Goal: Book appointment/travel/reservation

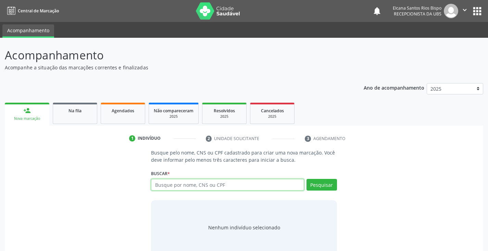
paste input "700502571605658"
type input "700502571605658"
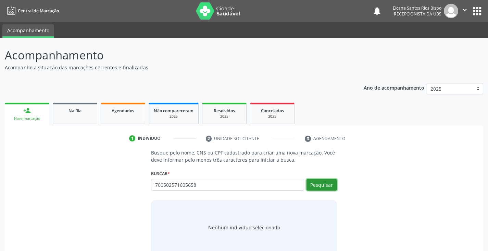
click at [322, 181] on button "Pesquisar" at bounding box center [322, 185] width 31 height 12
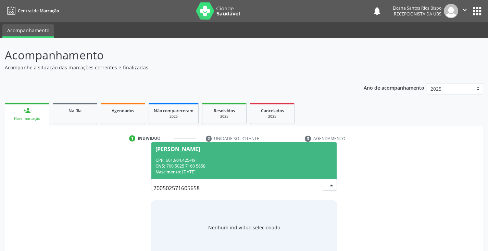
click at [178, 163] on div "CNS: 700 5025 7160 5658" at bounding box center [244, 166] width 177 height 6
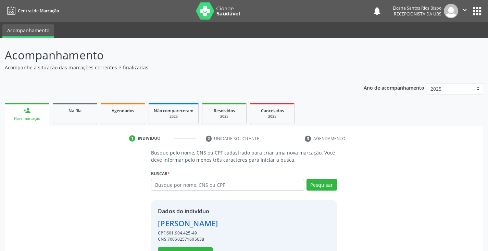
scroll to position [24, 0]
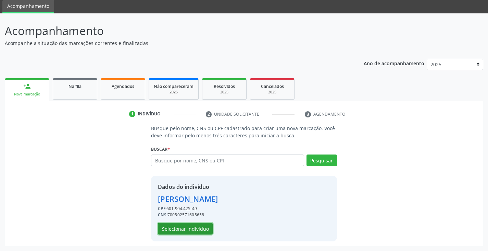
click at [196, 227] on button "Selecionar indivíduo" at bounding box center [185, 228] width 55 height 12
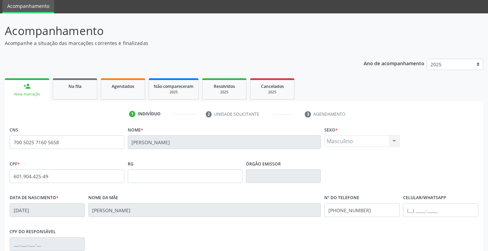
scroll to position [121, 0]
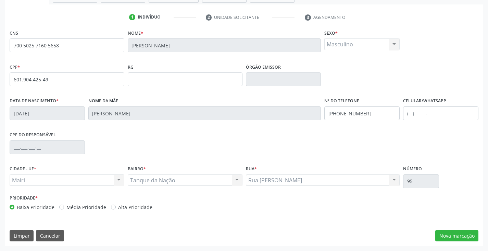
click at [129, 204] on label "Alta Prioridade" at bounding box center [135, 206] width 34 height 7
click at [116, 204] on input "Alta Prioridade" at bounding box center [113, 206] width 5 height 6
radio input "true"
click at [465, 233] on button "Nova marcação" at bounding box center [457, 236] width 43 height 12
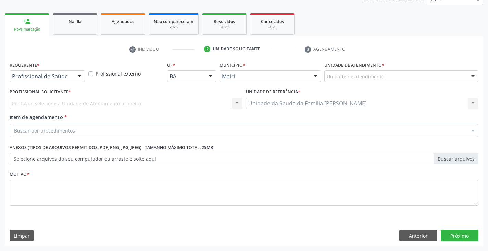
scroll to position [89, 0]
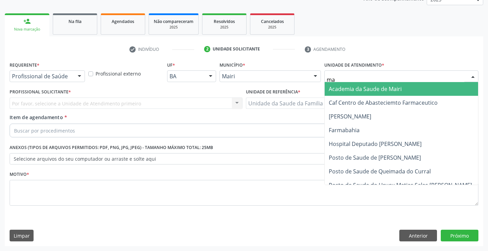
type input "mar"
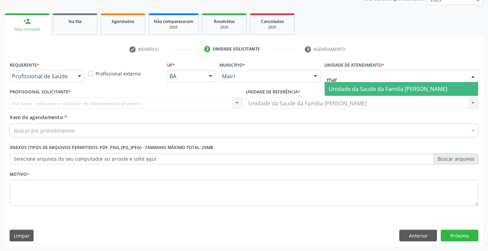
click at [354, 88] on span "Unidade da Saude da Familia [PERSON_NAME]" at bounding box center [388, 89] width 119 height 8
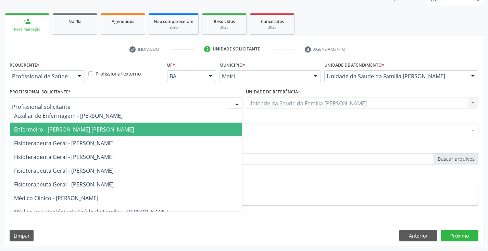
click at [31, 131] on span "Enfermeiro - [PERSON_NAME] [PERSON_NAME]" at bounding box center [74, 129] width 120 height 8
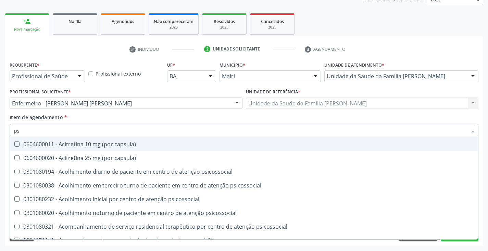
type input "psa"
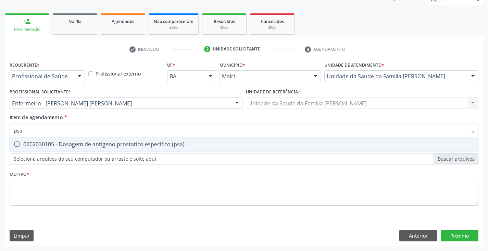
click at [43, 144] on div "0202030105 - Dosagem de antigeno prostatico especifico (psa)" at bounding box center [244, 143] width 460 height 5
checkbox \(psa\) "true"
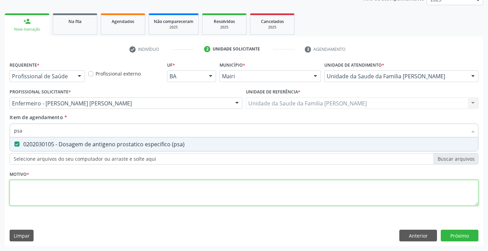
click at [38, 191] on div "Requerente * Profissional de Saúde Profissional de Saúde Paciente Nenhum result…" at bounding box center [244, 137] width 469 height 155
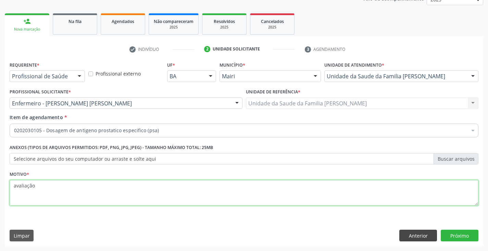
type textarea "avaliação"
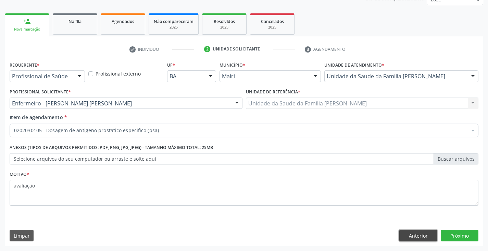
click at [421, 237] on button "Anterior" at bounding box center [419, 235] width 38 height 12
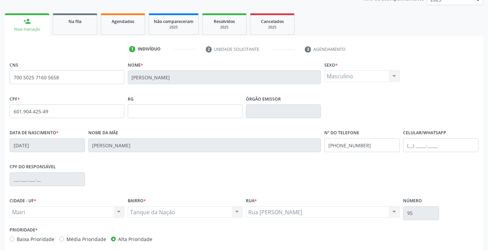
scroll to position [121, 0]
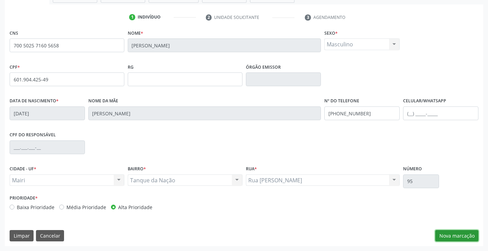
click at [462, 238] on button "Nova marcação" at bounding box center [457, 236] width 43 height 12
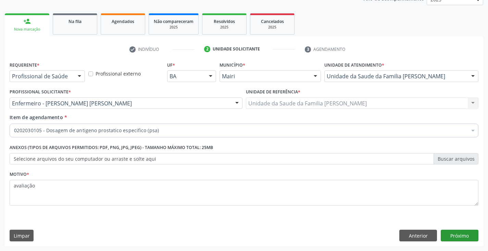
scroll to position [89, 0]
click at [452, 229] on button "Próximo" at bounding box center [460, 235] width 38 height 12
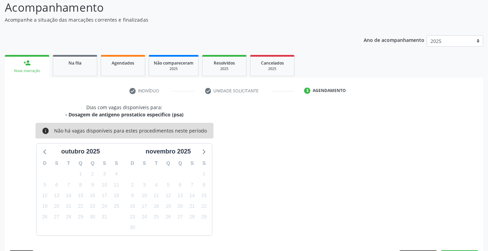
scroll to position [68, 0]
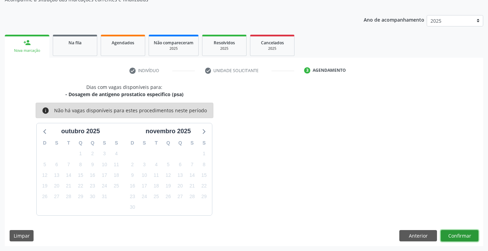
click at [462, 233] on button "Confirmar" at bounding box center [460, 236] width 38 height 12
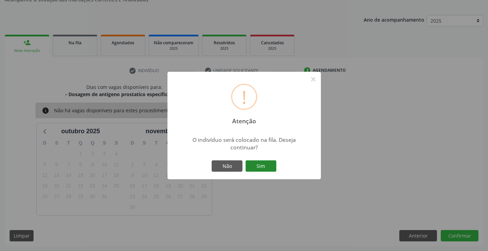
click at [252, 166] on button "Sim" at bounding box center [261, 166] width 31 height 12
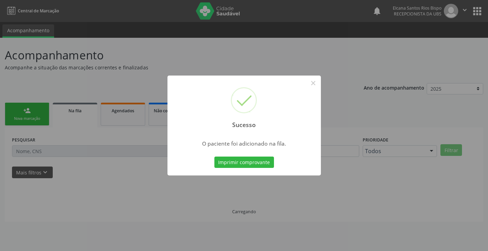
scroll to position [0, 0]
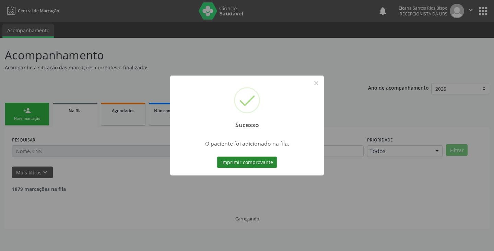
click at [254, 167] on button "Imprimir comprovante" at bounding box center [247, 162] width 60 height 12
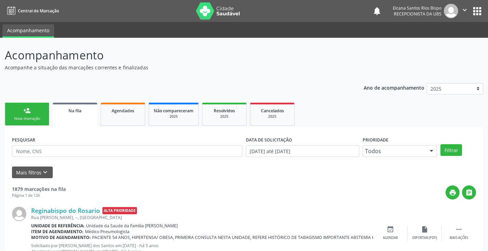
click at [41, 107] on link "person_add Nova marcação" at bounding box center [27, 113] width 45 height 23
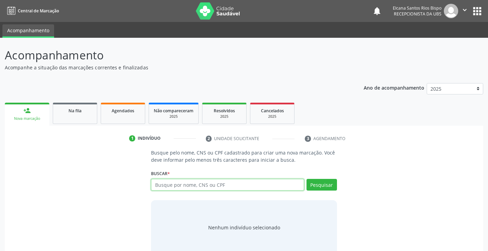
click at [263, 186] on input "text" at bounding box center [227, 185] width 153 height 12
type input "702009302345980"
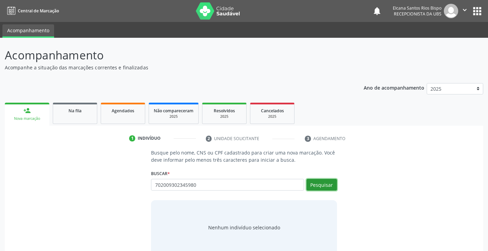
click at [329, 184] on button "Pesquisar" at bounding box center [322, 185] width 31 height 12
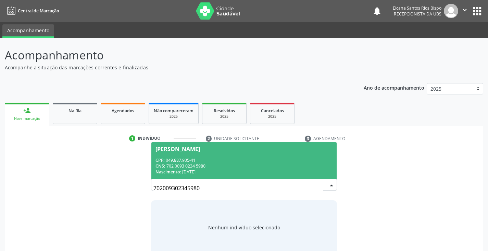
click at [178, 161] on div "CPF: 049.887.905-41" at bounding box center [244, 160] width 177 height 6
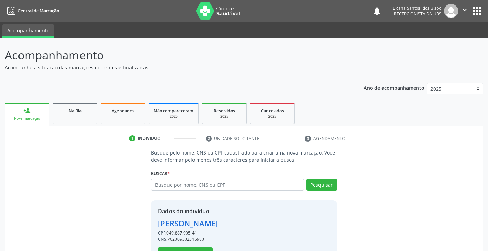
scroll to position [24, 0]
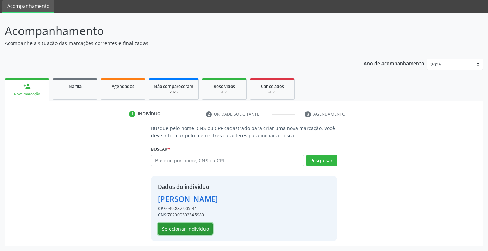
click at [184, 223] on button "Selecionar indivíduo" at bounding box center [185, 228] width 55 height 12
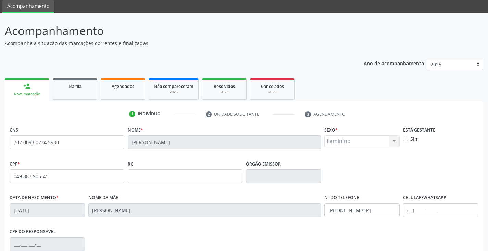
scroll to position [121, 0]
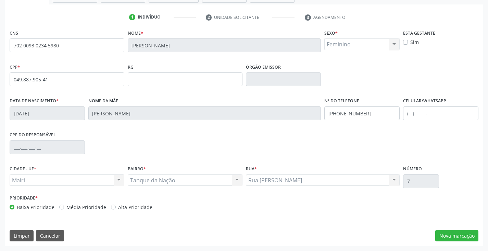
click at [127, 202] on div "Prioridade * Baixa Prioridade Média Prioridade Alta Prioridade" at bounding box center [126, 202] width 233 height 18
click at [127, 209] on label "Alta Prioridade" at bounding box center [135, 206] width 34 height 7
click at [116, 209] on input "Alta Prioridade" at bounding box center [113, 206] width 5 height 6
radio input "true"
click at [376, 111] on input "[PHONE_NUMBER]" at bounding box center [362, 113] width 75 height 14
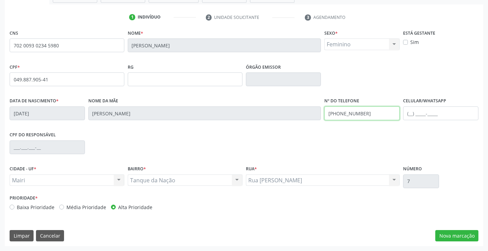
type input "[PHONE_NUMBER]"
click at [413, 116] on input "text" at bounding box center [440, 113] width 75 height 14
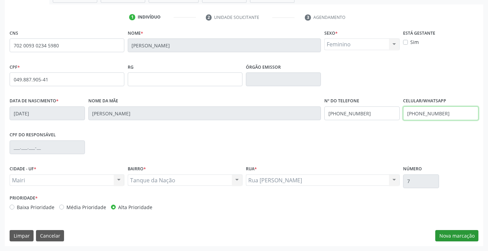
type input "[PHONE_NUMBER]"
click at [453, 235] on button "Nova marcação" at bounding box center [457, 236] width 43 height 12
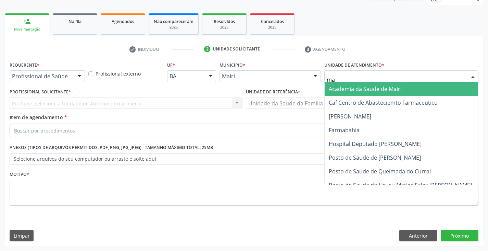
type input "mar"
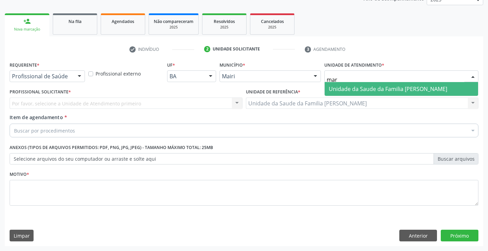
click at [366, 90] on span "Unidade da Saude da Familia [PERSON_NAME]" at bounding box center [388, 89] width 119 height 8
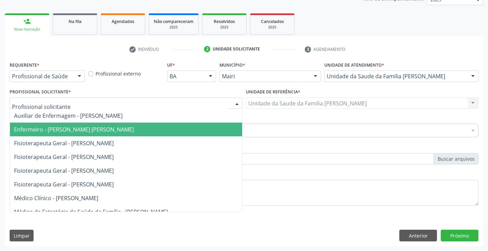
click at [55, 131] on span "Enfermeiro - [PERSON_NAME] [PERSON_NAME]" at bounding box center [74, 129] width 120 height 8
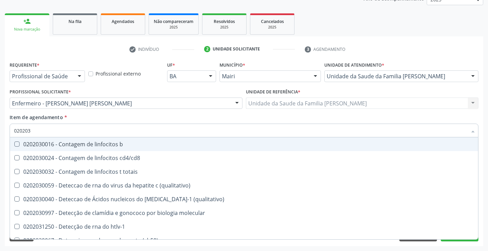
type input "0202038"
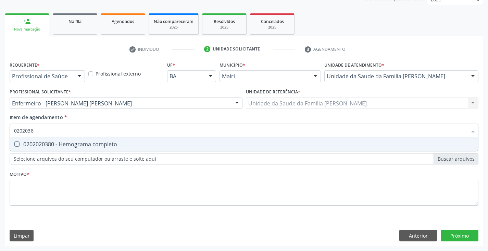
click at [72, 147] on div "0202020380 - Hemograma completo" at bounding box center [244, 143] width 460 height 5
checkbox completo "true"
type input "020203"
checkbox completo "false"
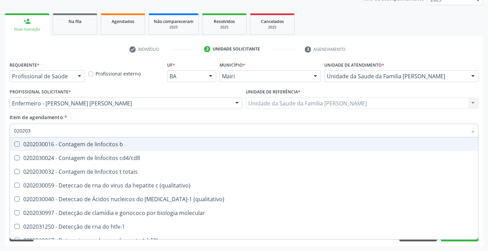
type input "02020"
checkbox completo "false"
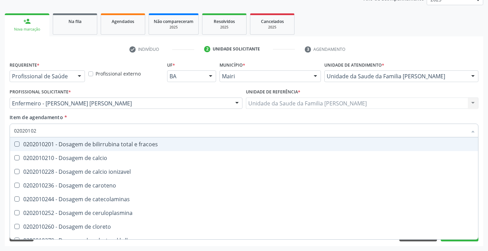
type input "020201029"
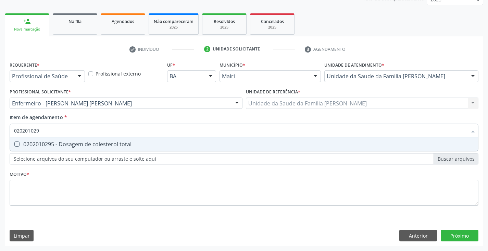
click at [76, 146] on div "0202010295 - Dosagem de colesterol total" at bounding box center [244, 143] width 460 height 5
checkbox total "true"
type input "02020102"
checkbox total "false"
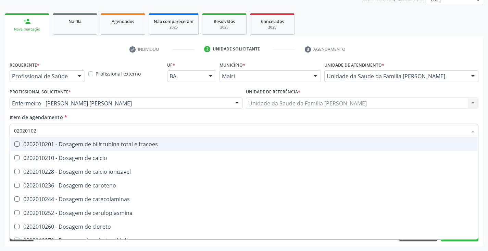
type input "020201028"
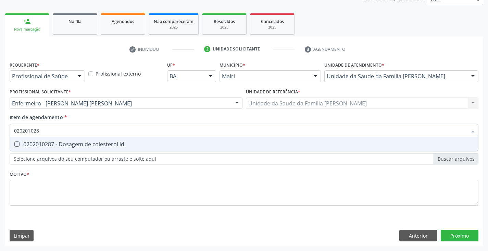
click at [76, 146] on div "0202010287 - Dosagem de colesterol ldl" at bounding box center [244, 143] width 460 height 5
checkbox ldl "true"
type input "02020102"
checkbox ldl "false"
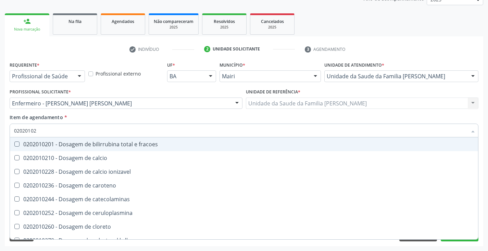
type input "020201027"
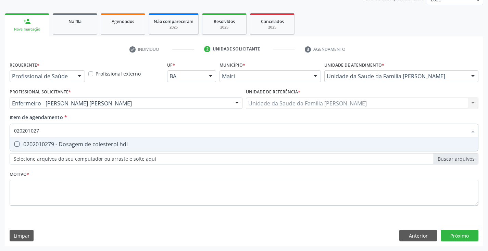
click at [76, 146] on div "0202010279 - Dosagem de colesterol hdl" at bounding box center [244, 143] width 460 height 5
checkbox hdl "true"
type input "02020102"
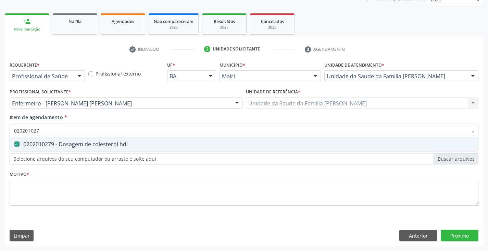
checkbox hdl "false"
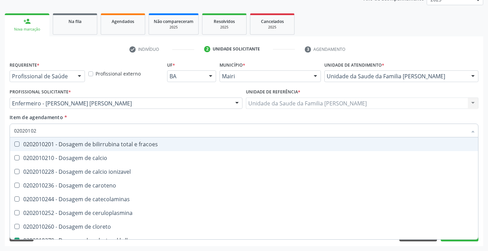
type input "0202010"
checkbox hdl "false"
checkbox ldl "false"
checkbox total "false"
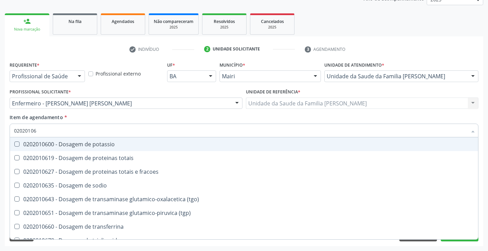
type input "020201069"
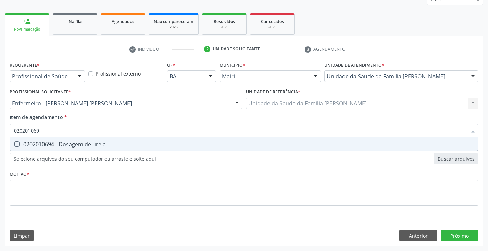
click at [76, 146] on div "0202010694 - Dosagem de ureia" at bounding box center [244, 143] width 460 height 5
checkbox ureia "true"
type input "02020106"
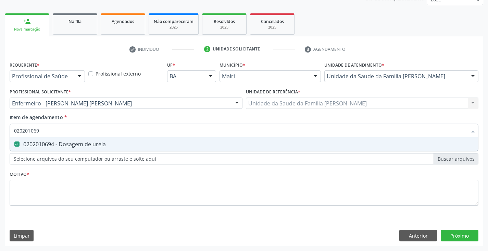
checkbox ureia "false"
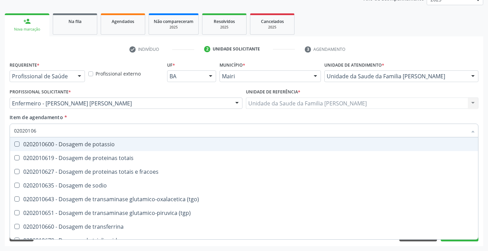
type input "0202010"
checkbox ureia "false"
type input "020201031"
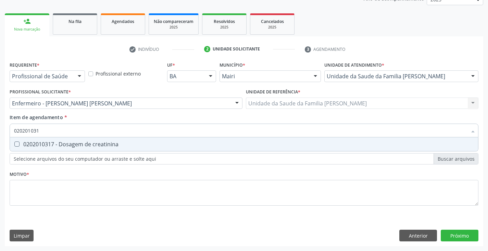
click at [76, 146] on div "0202010317 - Dosagem de creatinina" at bounding box center [244, 143] width 460 height 5
checkbox creatinina "true"
type input "02020103"
checkbox creatinina "false"
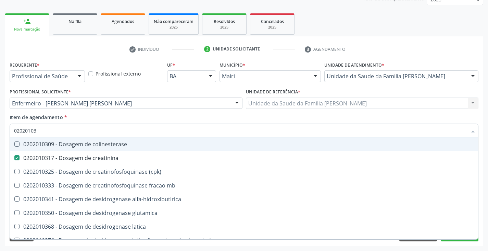
type input "0202010"
checkbox creatinina "false"
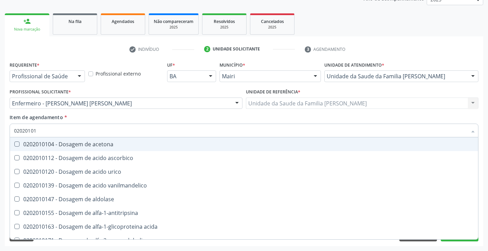
type input "020201012"
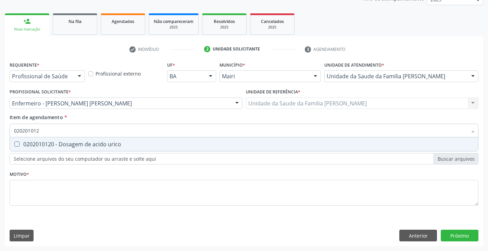
click at [76, 146] on div "0202010120 - Dosagem de acido urico" at bounding box center [244, 143] width 460 height 5
checkbox urico "true"
type input "02020101"
checkbox urico "false"
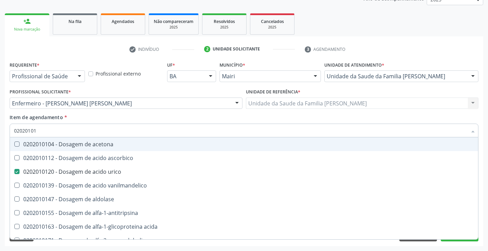
type input "0202010"
checkbox urico "false"
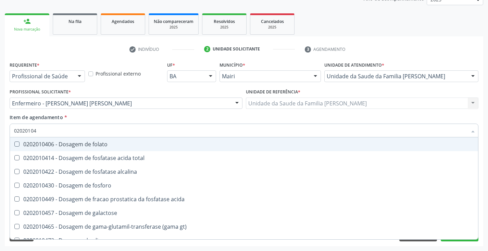
type input "020201047"
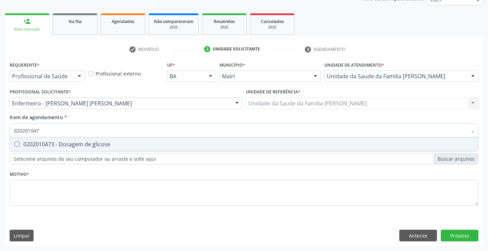
click at [76, 146] on div "0202010473 - Dosagem de glicose" at bounding box center [244, 143] width 460 height 5
checkbox glicose "true"
type input "02020104"
checkbox glicose "false"
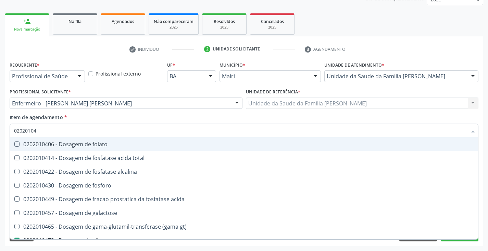
type input "0202010"
checkbox glicose "false"
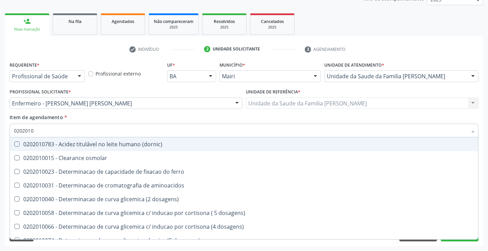
type input "02020106"
checkbox ivy "true"
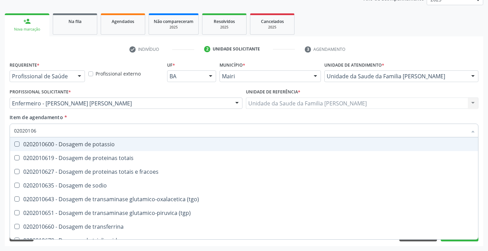
type input "020201064"
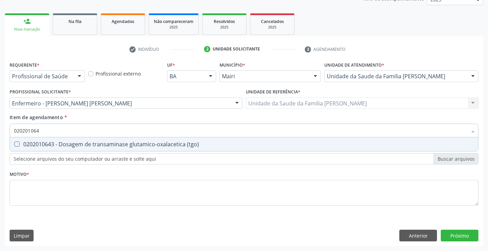
click at [76, 146] on div "0202010643 - Dosagem de transaminase glutamico-oxalacetica (tgo)" at bounding box center [244, 143] width 460 height 5
checkbox \(tgo\) "true"
type input "02020106"
checkbox \(tgo\) "false"
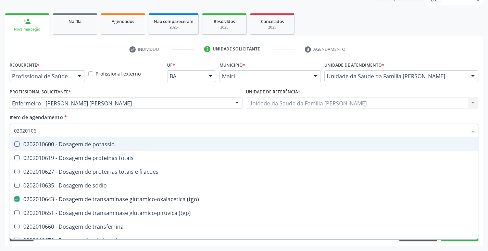
type input "020201065"
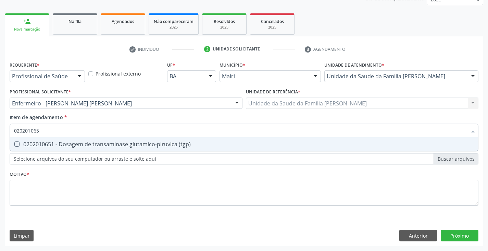
click at [76, 146] on div "0202010651 - Dosagem de transaminase glutamico-piruvica (tgp)" at bounding box center [244, 143] width 460 height 5
checkbox \(tgp\) "true"
type input "02020106"
checkbox \(tgp\) "false"
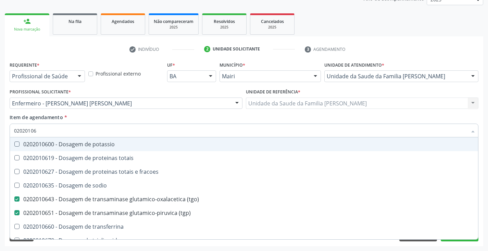
type input "0202010"
checkbox \(tgo\) "false"
checkbox \(tgp\) "false"
checkbox ureia "false"
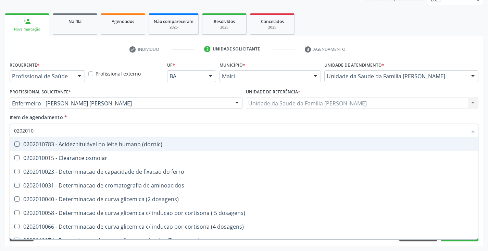
type input "020201"
checkbox urico "false"
checkbox alfa-2-macroglobulina "true"
checkbox hdl "false"
checkbox ldl "false"
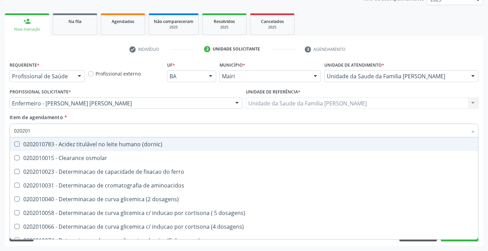
checkbox total "false"
checkbox creatinina "false"
checkbox alfa-hidroxibutirica "true"
checkbox glutamica "true"
checkbox latica "true"
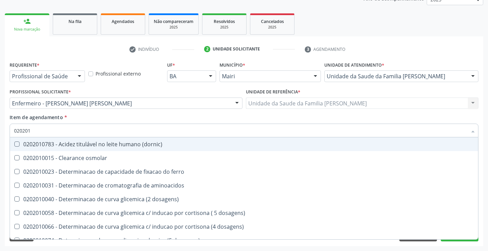
checkbox ferritina "true"
checkbox glicose "false"
checkbox magnesio "true"
checkbox \(tgo\) "false"
checkbox \(tgp\) "false"
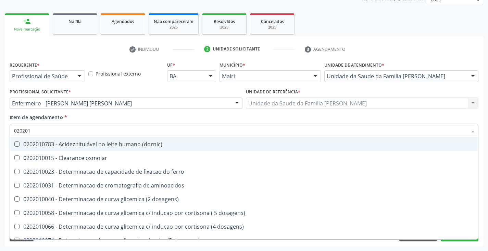
checkbox ureia "false"
checkbox \) "true"
checkbox d-xilose "true"
type input "02020"
checkbox urico "false"
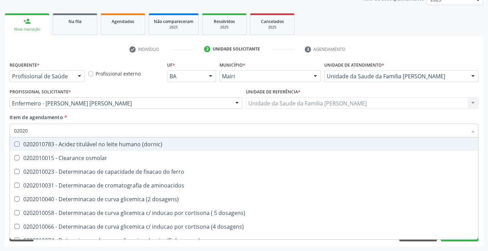
checkbox hdl "false"
checkbox ldl "false"
checkbox total "false"
checkbox creatinina "false"
checkbox glicose "false"
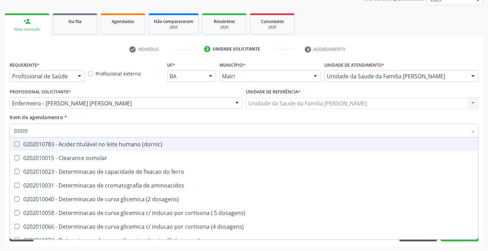
checkbox \(tgo\) "false"
checkbox \(tgp\) "false"
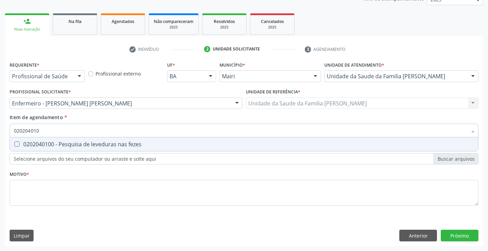
type input "0202040100"
click at [76, 146] on div "0202040100 - Pesquisa de leveduras nas fezes" at bounding box center [244, 143] width 460 height 5
checkbox fezes "true"
type input "02020401"
checkbox fezes "false"
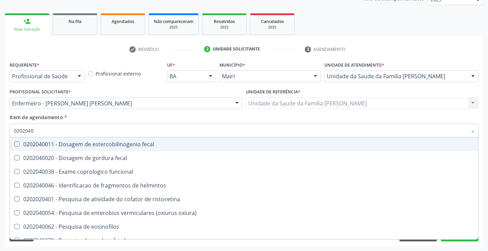
type input "020204"
checkbox fezes "false"
checkbox fezes "true"
type input "02020"
checkbox fezes "false"
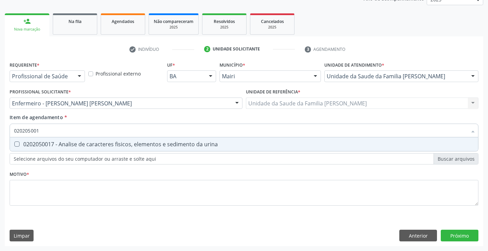
type input "0202050017"
click at [76, 146] on div "0202050017 - Analise de caracteres fisicos, elementos e sedimento da urina" at bounding box center [244, 143] width 460 height 5
checkbox urina "false"
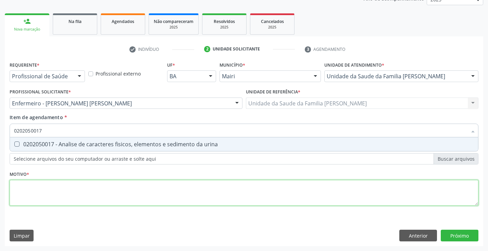
click at [70, 188] on div "Requerente * Profissional de Saúde Profissional de Saúde Paciente Nenhum result…" at bounding box center [244, 137] width 469 height 155
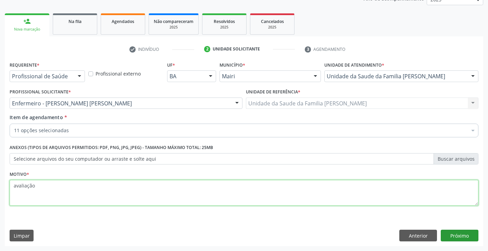
type textarea "avaliação"
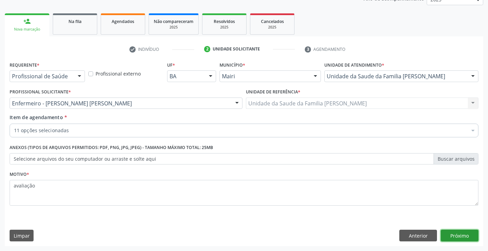
click at [472, 233] on button "Próximo" at bounding box center [460, 235] width 38 height 12
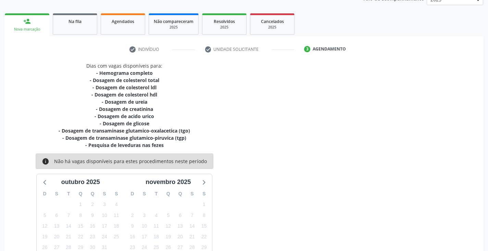
scroll to position [140, 0]
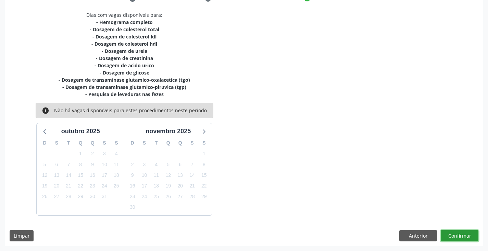
click at [467, 237] on button "Confirmar" at bounding box center [460, 236] width 38 height 12
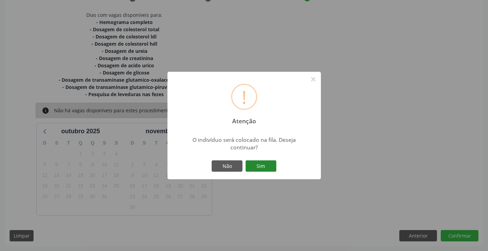
click at [265, 165] on button "Sim" at bounding box center [261, 166] width 31 height 12
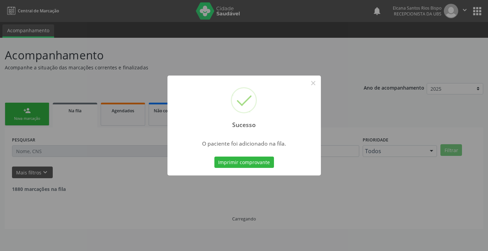
scroll to position [0, 0]
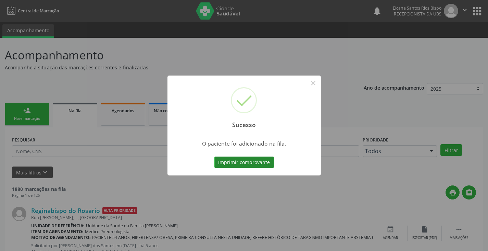
click at [263, 163] on button "Imprimir comprovante" at bounding box center [245, 162] width 60 height 12
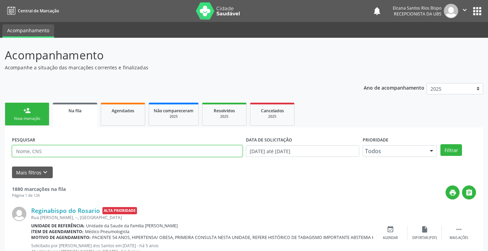
click at [49, 150] on input "text" at bounding box center [127, 151] width 231 height 12
paste input "702 0093 0234 5980"
type input "702 0093 0234 5980"
click at [441, 144] on button "Filtrar" at bounding box center [452, 150] width 22 height 12
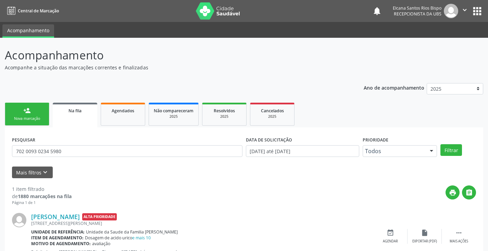
scroll to position [28, 0]
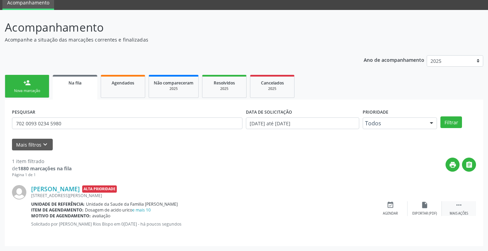
click at [459, 203] on icon "" at bounding box center [460, 205] width 8 height 8
click at [425, 204] on icon "edit" at bounding box center [425, 205] width 8 height 8
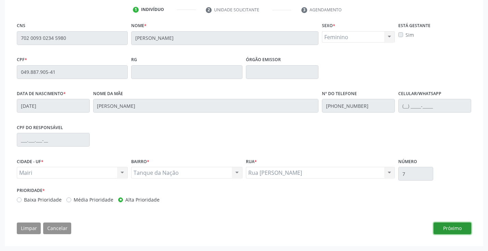
click at [454, 226] on button "Próximo" at bounding box center [453, 228] width 38 height 12
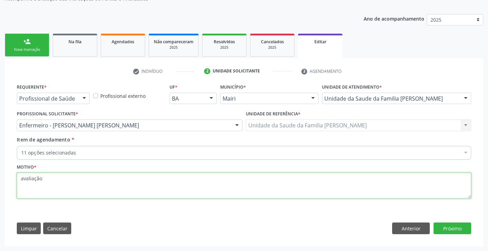
click at [134, 181] on textarea "avaliação" at bounding box center [244, 185] width 455 height 26
type textarea "avaliação, osmarina"
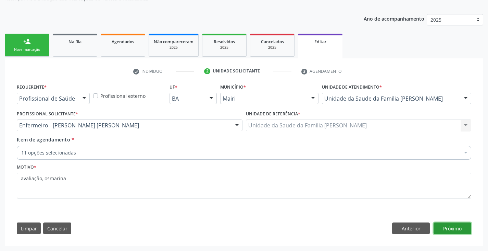
click at [459, 226] on button "Próximo" at bounding box center [453, 228] width 38 height 12
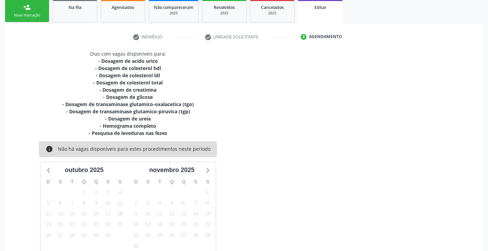
scroll to position [149, 0]
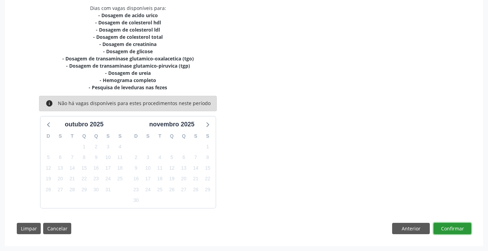
click at [456, 228] on button "Confirmar" at bounding box center [453, 228] width 38 height 12
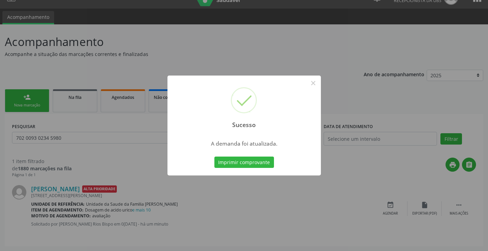
scroll to position [0, 0]
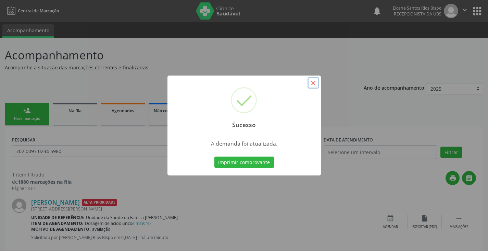
click at [313, 84] on button "×" at bounding box center [314, 83] width 12 height 12
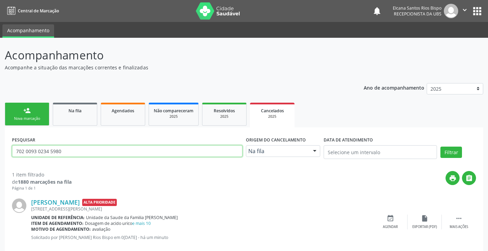
drag, startPoint x: 69, startPoint y: 153, endPoint x: 9, endPoint y: 152, distance: 59.7
click at [9, 152] on div "PESQUISAR 702 0093 0234 5980 Origem do cancelamento Na fila Na fila Agendados N…" at bounding box center [244, 193] width 479 height 132
paste input "0 5025 7160 5658"
type input "700 5025 7160 5658"
click at [441, 146] on button "Filtrar" at bounding box center [452, 152] width 22 height 12
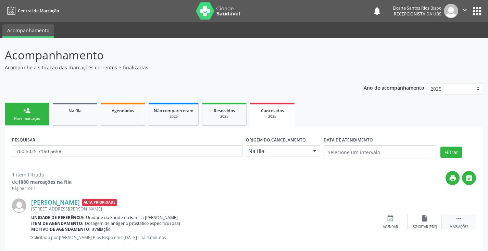
click at [458, 219] on icon "" at bounding box center [460, 218] width 8 height 8
click at [432, 221] on div "edit Editar" at bounding box center [425, 221] width 34 height 15
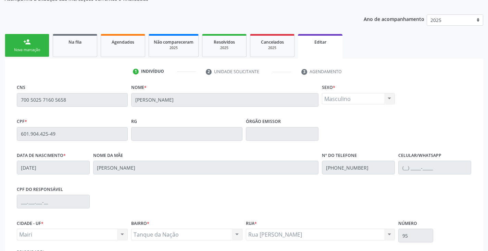
scroll to position [130, 0]
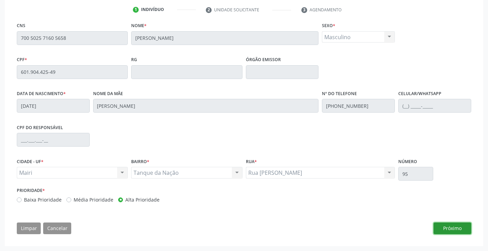
click at [446, 224] on button "Próximo" at bounding box center [453, 228] width 38 height 12
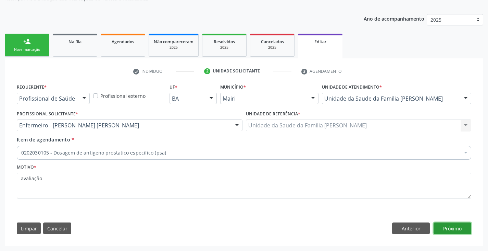
click at [451, 226] on button "Próximo" at bounding box center [453, 228] width 38 height 12
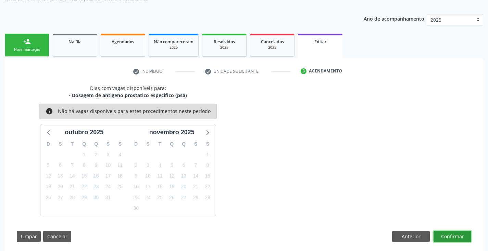
click at [452, 230] on button "Confirmar" at bounding box center [453, 236] width 38 height 12
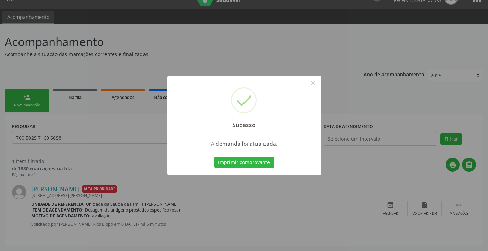
scroll to position [0, 0]
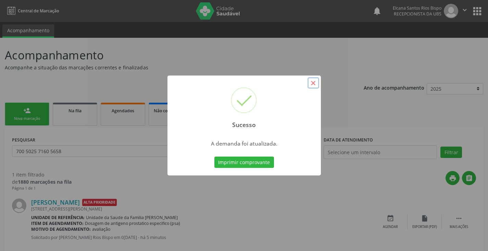
click at [312, 83] on button "×" at bounding box center [314, 83] width 12 height 12
